Goal: Information Seeking & Learning: Learn about a topic

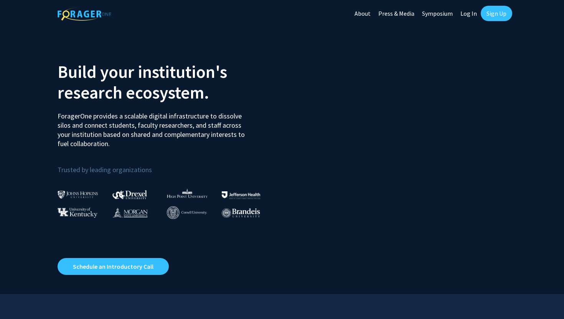
click at [474, 12] on link "Log In" at bounding box center [469, 13] width 24 height 27
select select
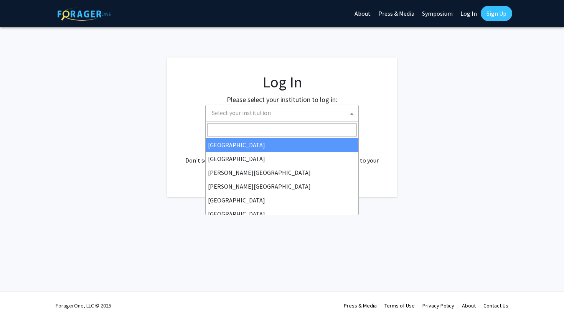
click at [261, 115] on span "Select your institution" at bounding box center [241, 113] width 59 height 8
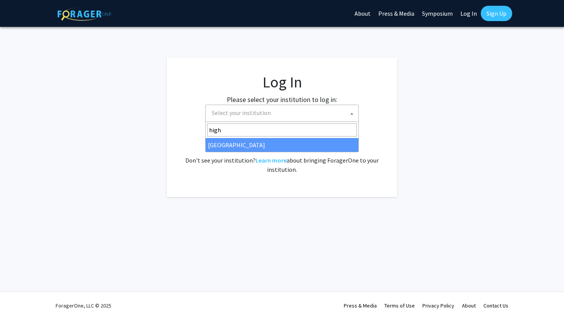
type input "high"
select select "2"
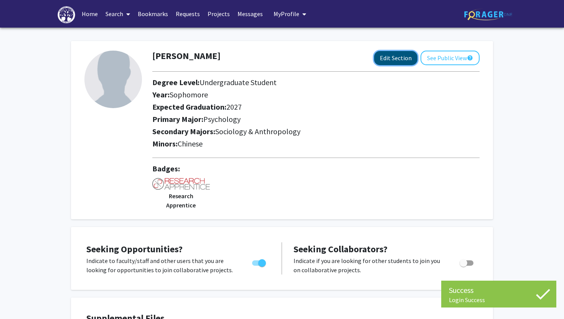
click at [397, 61] on button "Edit Section" at bounding box center [395, 58] width 43 height 14
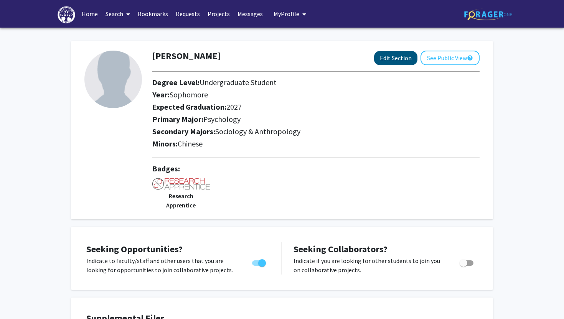
select select "sophomore"
select select "2027"
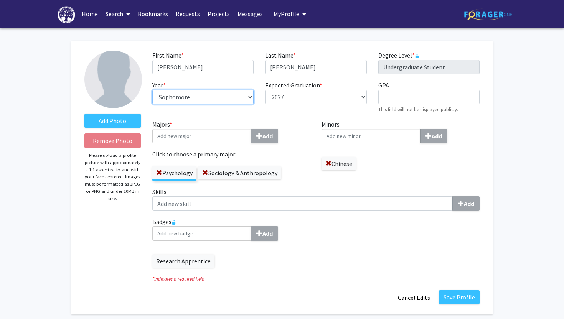
click at [248, 96] on select "--- First-year Sophomore Junior Senior Postbaccalaureate Certificate" at bounding box center [202, 97] width 101 height 15
select select "junior"
click at [152, 90] on select "--- First-year Sophomore Junior Senior Postbaccalaureate Certificate" at bounding box center [202, 97] width 101 height 15
click at [456, 293] on button "Save Profile" at bounding box center [459, 298] width 41 height 14
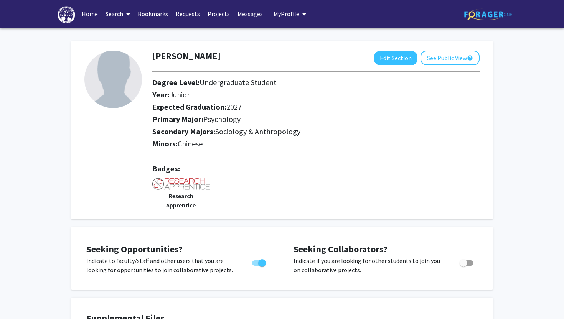
click at [219, 12] on link "Projects" at bounding box center [219, 13] width 30 height 27
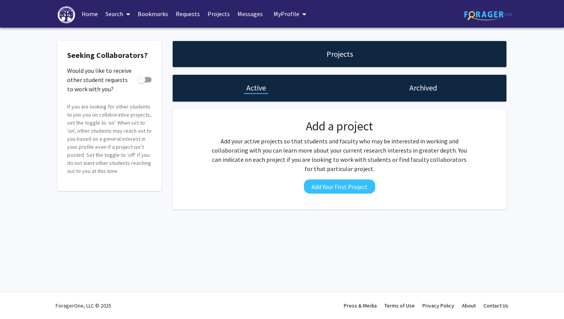
click at [117, 11] on link "Search" at bounding box center [118, 13] width 32 height 27
click at [126, 30] on span "Faculty/Staff" at bounding box center [130, 35] width 56 height 15
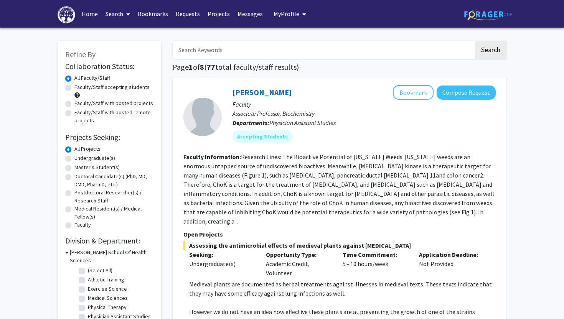
click at [74, 158] on label "Undergraduate(s)" at bounding box center [94, 158] width 41 height 8
click at [74, 158] on input "Undergraduate(s)" at bounding box center [76, 156] width 5 height 5
radio input "true"
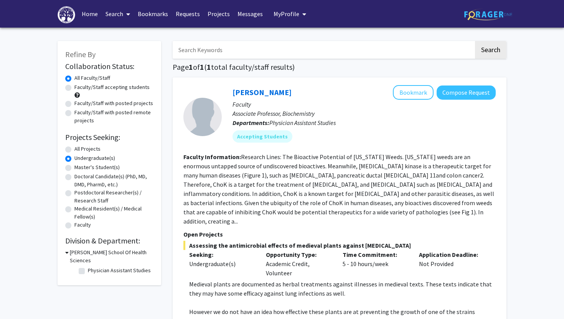
click at [67, 252] on icon at bounding box center [66, 253] width 3 height 8
click at [67, 252] on icon at bounding box center [66, 253] width 2 height 8
click at [74, 102] on label "Faculty/Staff with posted projects" at bounding box center [113, 103] width 79 height 8
click at [74, 102] on input "Faculty/Staff with posted projects" at bounding box center [76, 101] width 5 height 5
radio input "true"
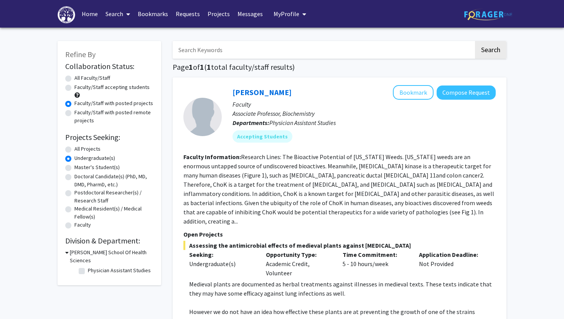
click at [74, 88] on label "Faculty/Staff accepting students" at bounding box center [111, 87] width 75 height 8
click at [74, 88] on input "Faculty/Staff accepting students" at bounding box center [76, 85] width 5 height 5
radio input "true"
click at [124, 12] on span at bounding box center [126, 14] width 7 height 27
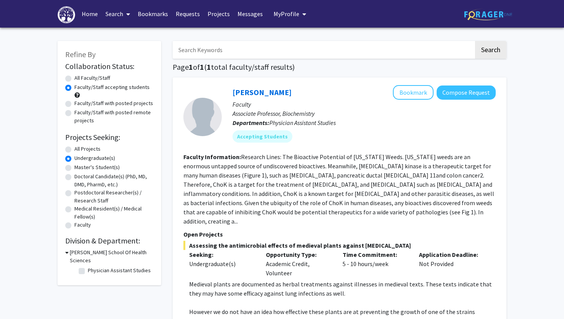
click at [74, 149] on label "All Projects" at bounding box center [87, 149] width 26 height 8
click at [74, 149] on input "All Projects" at bounding box center [76, 147] width 5 height 5
radio input "true"
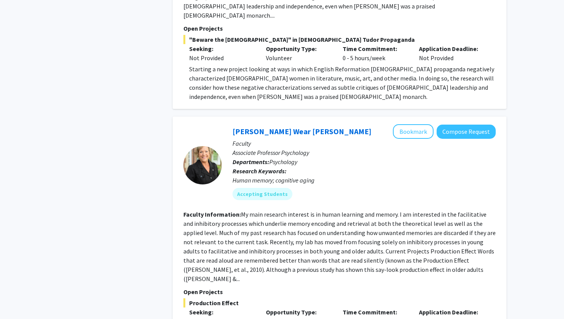
scroll to position [688, 0]
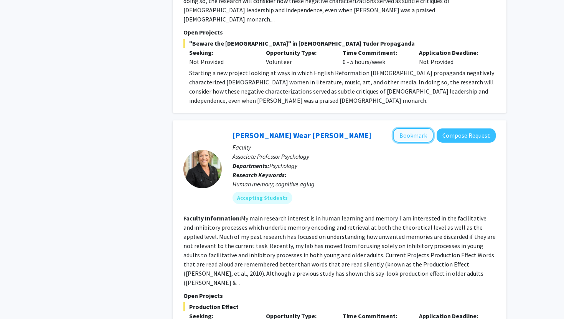
click at [420, 128] on button "Bookmark" at bounding box center [413, 135] width 41 height 15
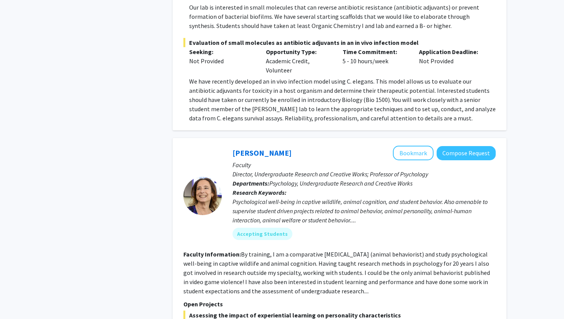
scroll to position [1487, 0]
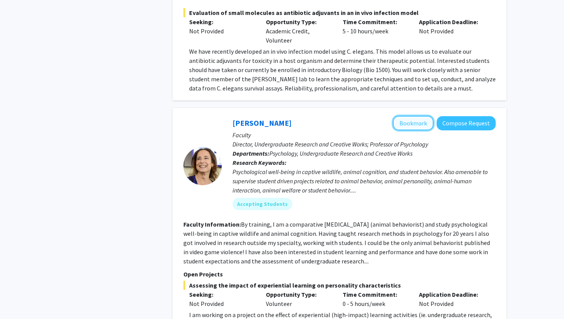
click at [404, 116] on button "Bookmark" at bounding box center [413, 123] width 41 height 15
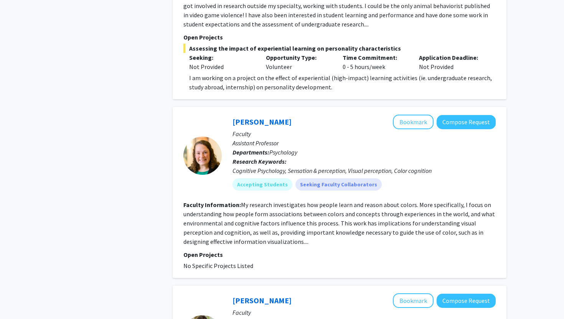
scroll to position [1737, 0]
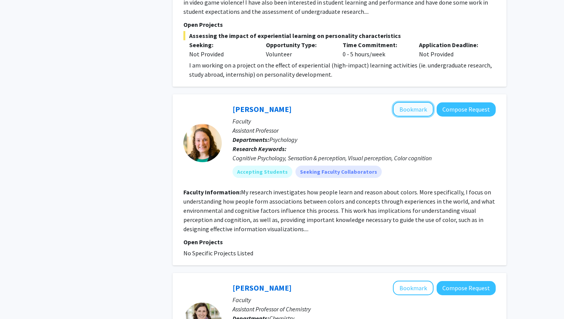
click at [415, 102] on button "Bookmark" at bounding box center [413, 109] width 41 height 15
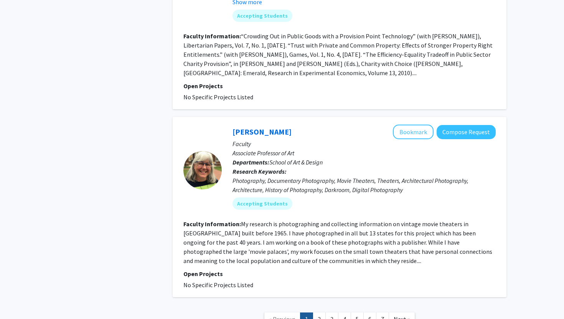
scroll to position [2486, 0]
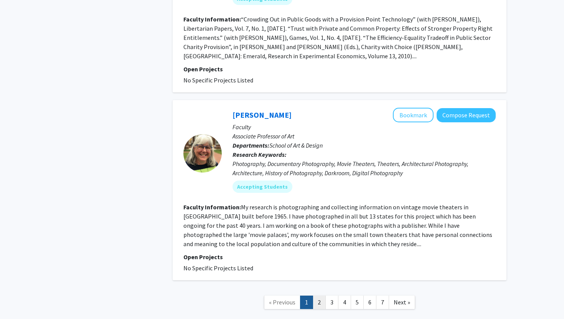
click at [322, 296] on link "2" at bounding box center [319, 302] width 13 height 13
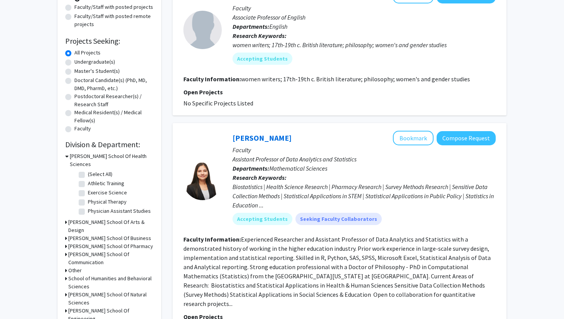
scroll to position [99, 0]
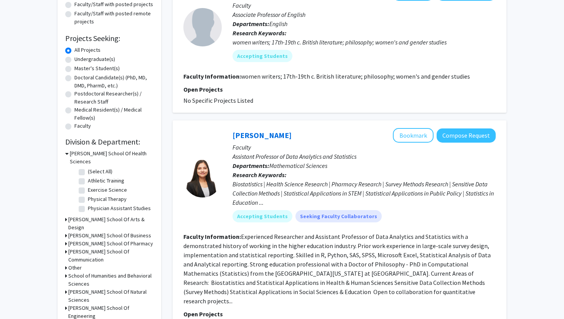
click at [129, 272] on h3 "School of Humanities and Behavioral Sciences" at bounding box center [110, 280] width 85 height 16
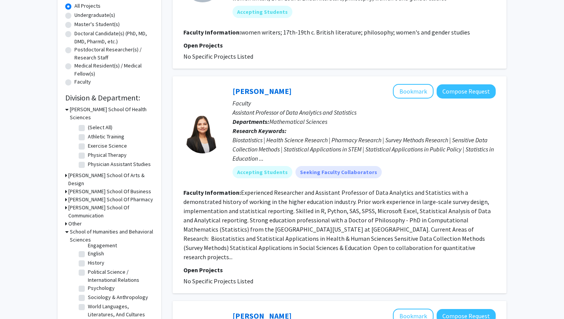
scroll to position [146, 0]
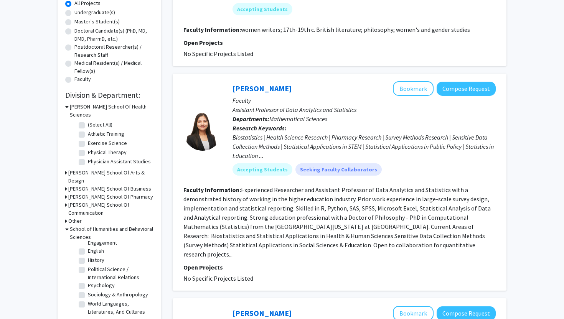
click at [88, 282] on label "Psychology" at bounding box center [101, 286] width 27 height 8
click at [88, 282] on input "Psychology" at bounding box center [90, 284] width 5 height 5
checkbox input "true"
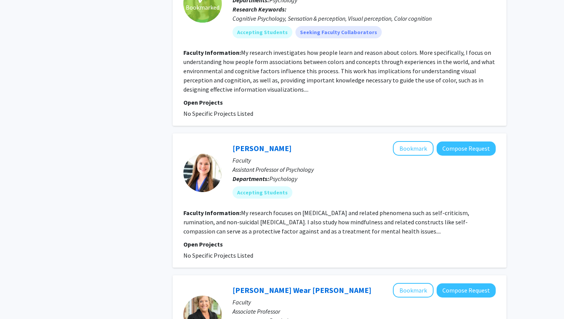
scroll to position [769, 0]
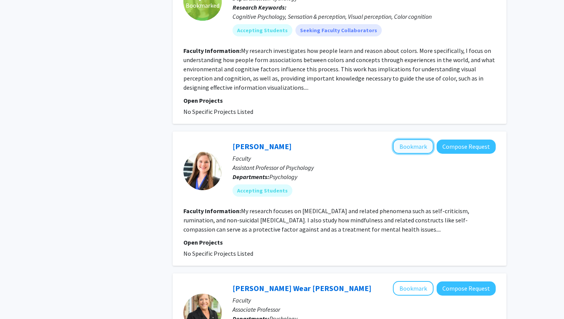
click at [410, 139] on button "Bookmark" at bounding box center [413, 146] width 41 height 15
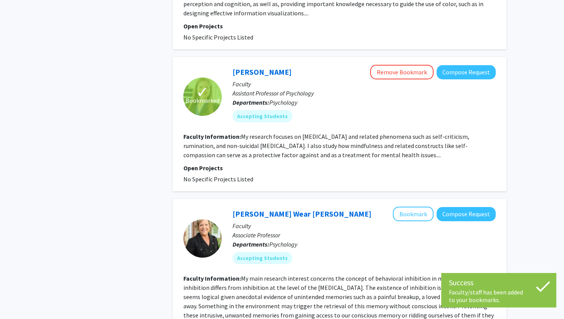
scroll to position [845, 0]
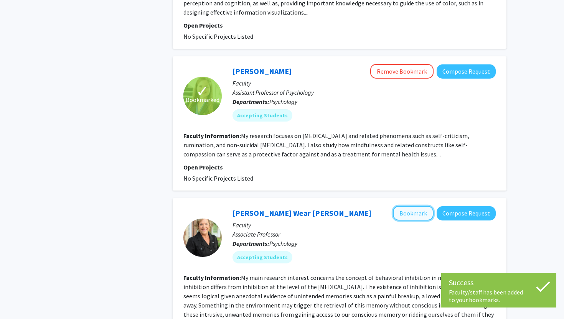
click at [406, 206] on button "Bookmark" at bounding box center [413, 213] width 41 height 15
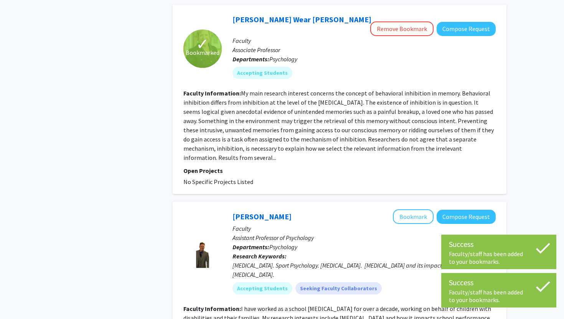
scroll to position [1044, 0]
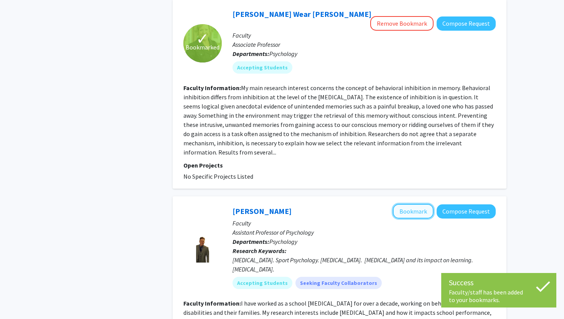
click at [407, 204] on button "Bookmark" at bounding box center [413, 211] width 41 height 15
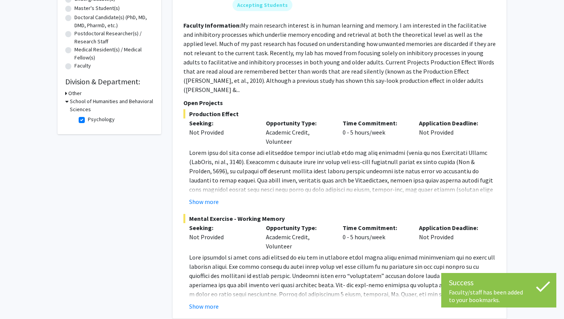
scroll to position [134, 0]
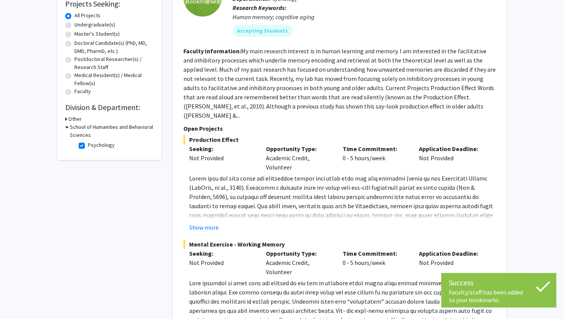
click at [88, 146] on label "Psychology" at bounding box center [101, 145] width 27 height 8
click at [88, 146] on input "Psychology" at bounding box center [90, 143] width 5 height 5
checkbox input "false"
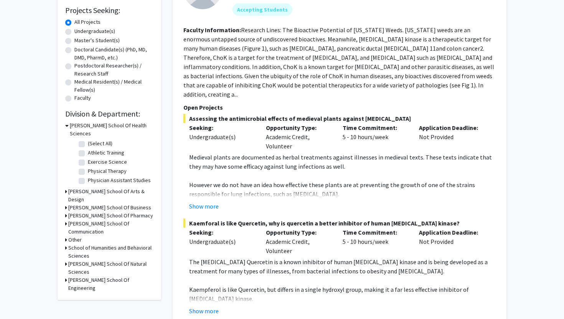
scroll to position [126, 0]
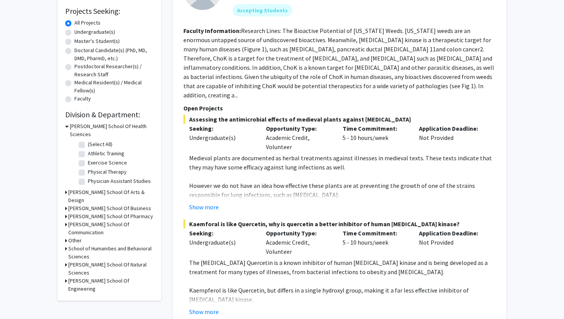
click at [87, 245] on h3 "School of Humanities and Behavioral Sciences" at bounding box center [110, 253] width 85 height 16
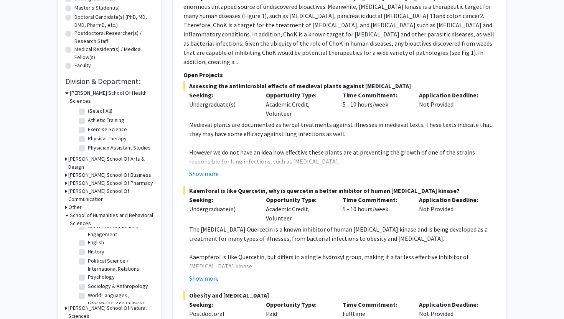
scroll to position [19, 0]
click at [88, 280] on label "Sociology & Anthropology" at bounding box center [118, 284] width 60 height 8
click at [88, 280] on input "Sociology & Anthropology" at bounding box center [90, 282] width 5 height 5
checkbox input "true"
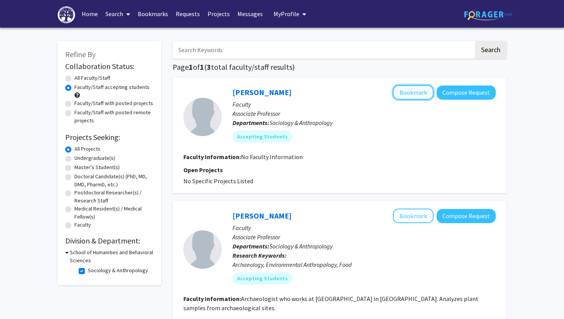
click at [423, 94] on button "Bookmark" at bounding box center [413, 92] width 41 height 15
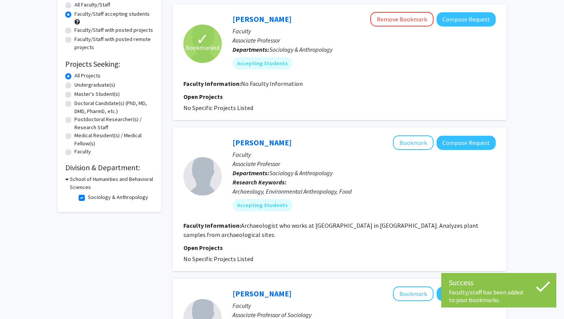
scroll to position [103, 0]
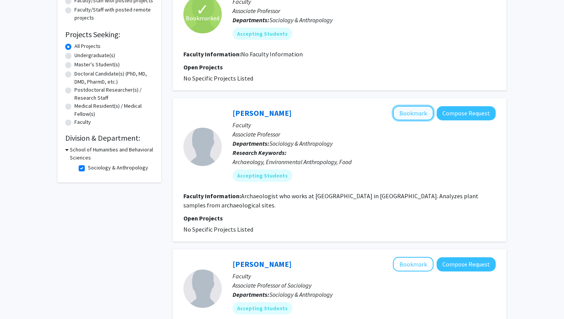
click at [415, 114] on button "Bookmark" at bounding box center [413, 113] width 41 height 15
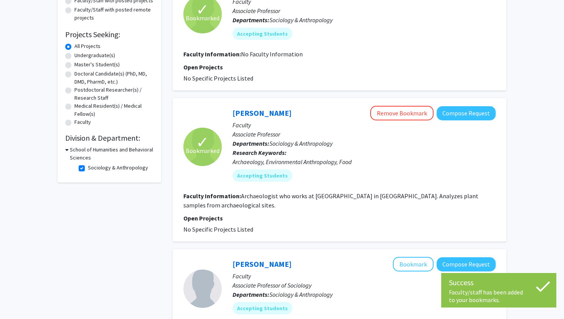
click at [403, 253] on div "[PERSON_NAME] Bookmark Compose Request Faculty Associate Professor of Sociology…" at bounding box center [340, 308] width 334 height 116
click at [403, 266] on button "Bookmark" at bounding box center [413, 264] width 41 height 15
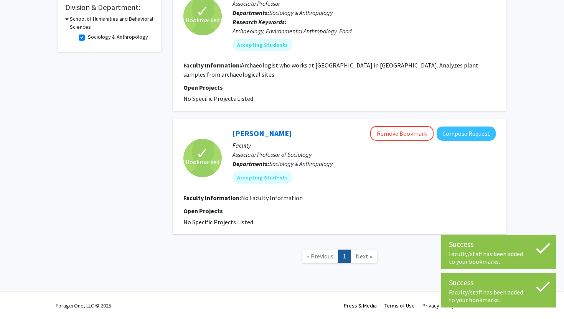
scroll to position [0, 0]
